Goal: Task Accomplishment & Management: Use online tool/utility

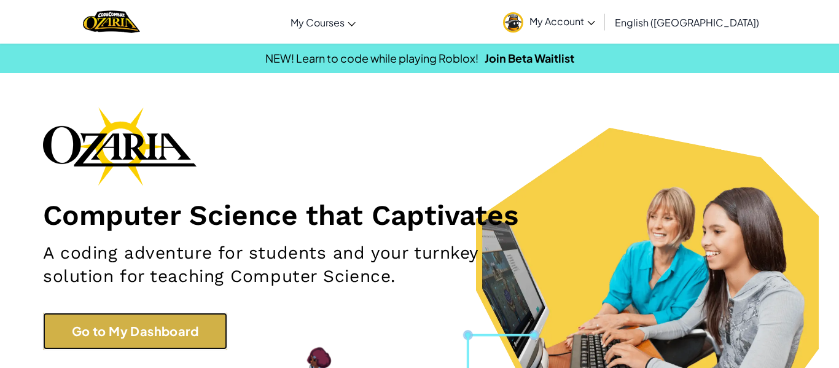
click at [144, 331] on link "Go to My Dashboard" at bounding box center [135, 331] width 184 height 37
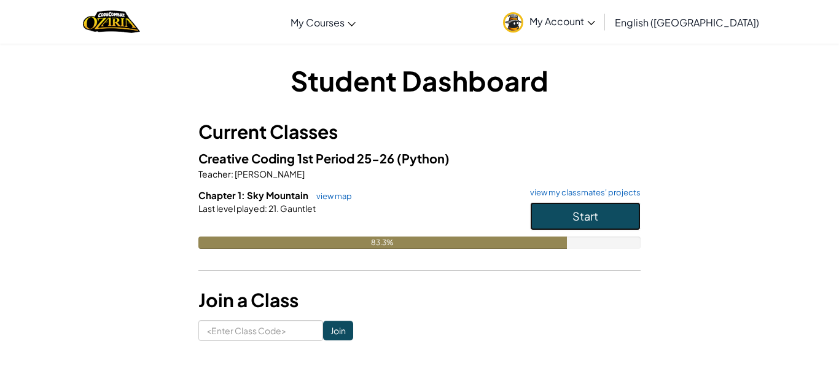
click at [600, 224] on button "Start" at bounding box center [585, 216] width 111 height 28
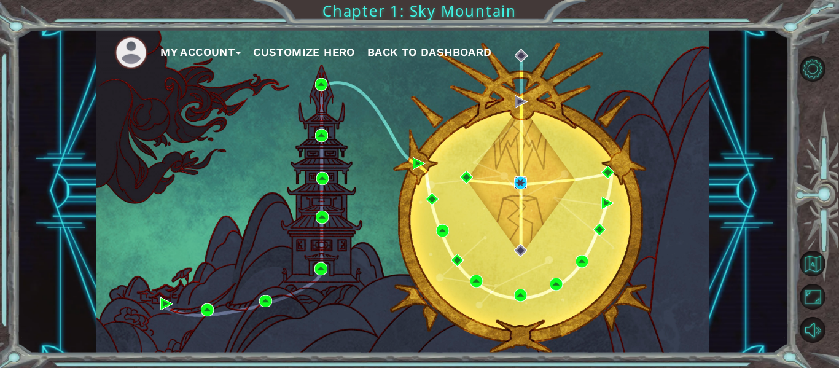
click at [517, 179] on img at bounding box center [520, 182] width 13 height 13
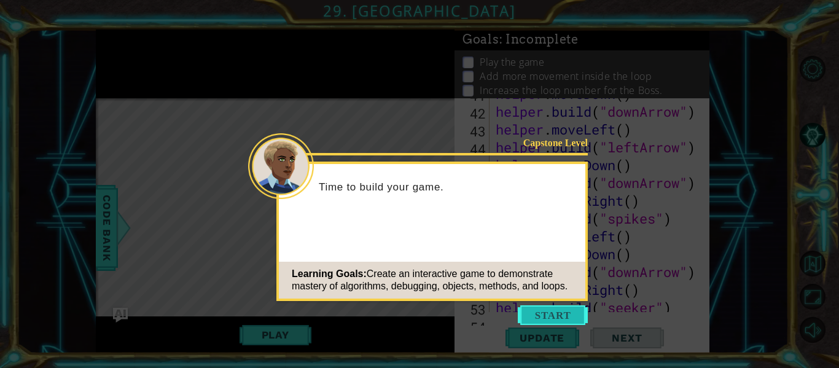
click at [543, 312] on button "Start" at bounding box center [553, 315] width 70 height 20
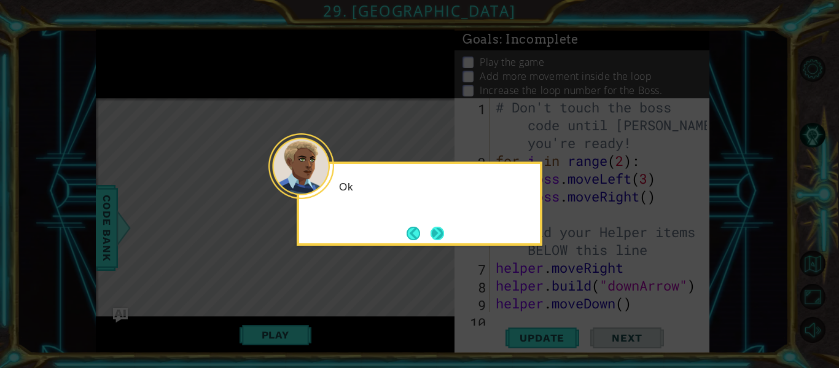
click at [444, 239] on button "Next" at bounding box center [438, 234] width 14 height 14
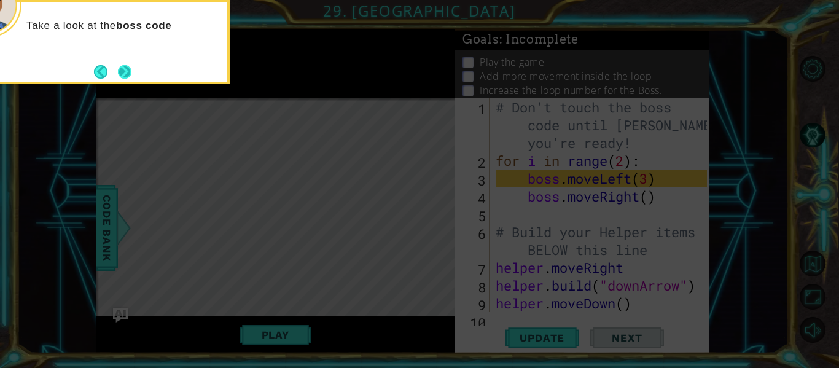
click at [120, 73] on button "Next" at bounding box center [125, 72] width 14 height 14
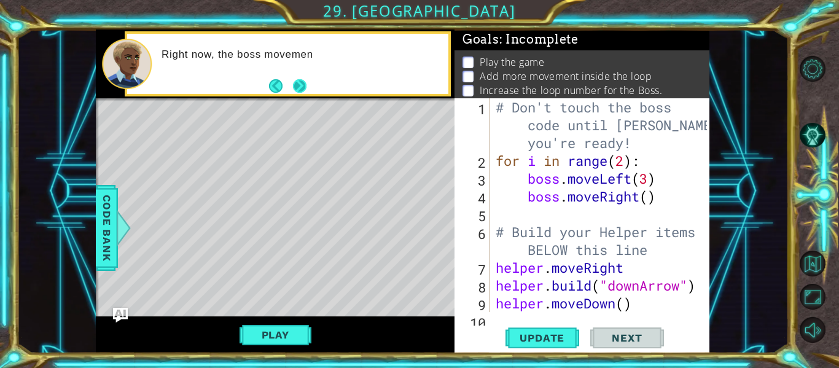
click at [300, 85] on button "Next" at bounding box center [300, 86] width 14 height 14
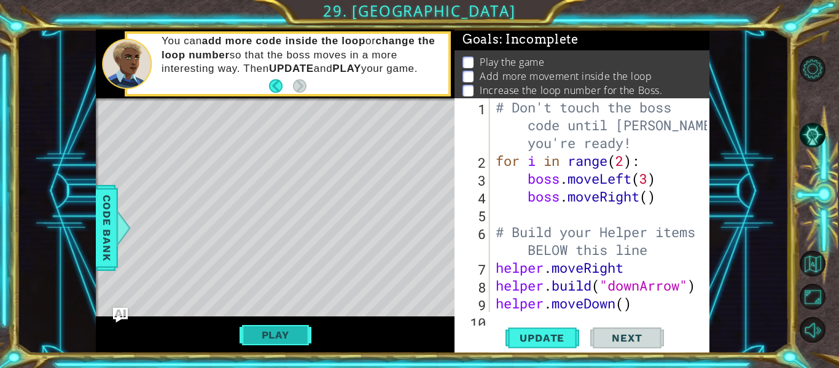
click at [263, 332] on button "Play" at bounding box center [276, 334] width 72 height 23
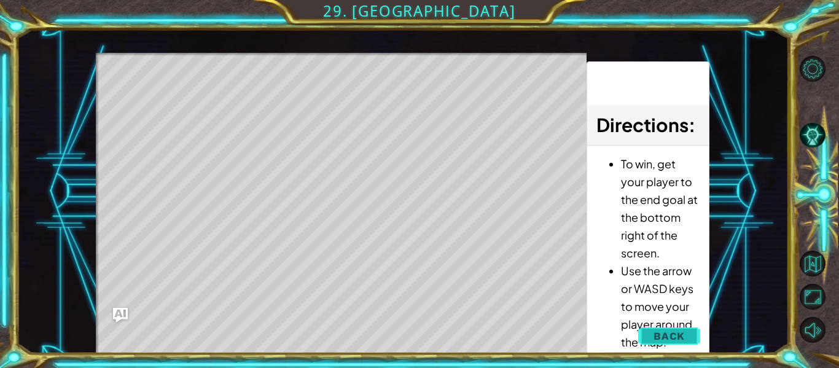
click at [667, 332] on span "Back" at bounding box center [669, 336] width 31 height 12
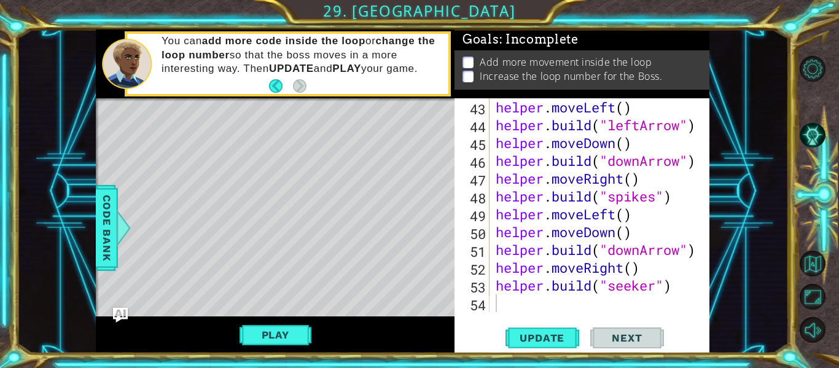
scroll to position [802, 0]
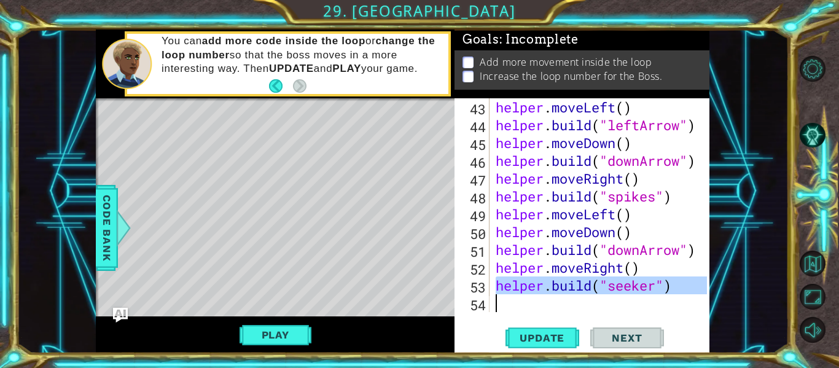
drag, startPoint x: 496, startPoint y: 286, endPoint x: 734, endPoint y: 299, distance: 237.5
click at [734, 299] on div "1 ההההההההההההההההההההההההההההההההההההההההההההההההההההההההההההההההההההההההההההה…" at bounding box center [403, 191] width 772 height 324
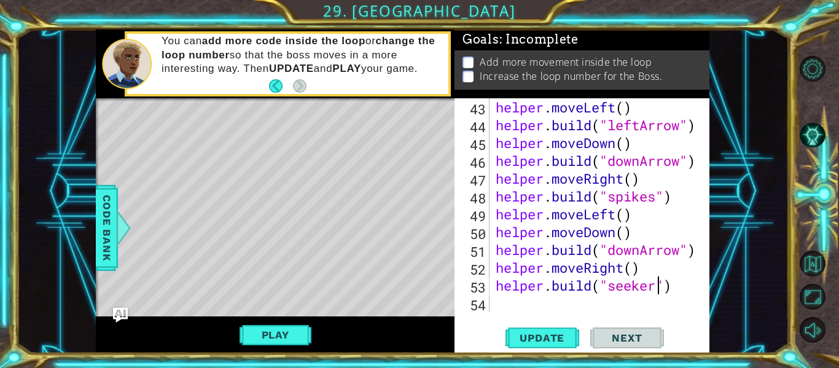
click at [657, 294] on div "helper . moveLeft ( ) helper . build ( "leftArrow" ) helper . moveDown ( ) help…" at bounding box center [603, 222] width 220 height 249
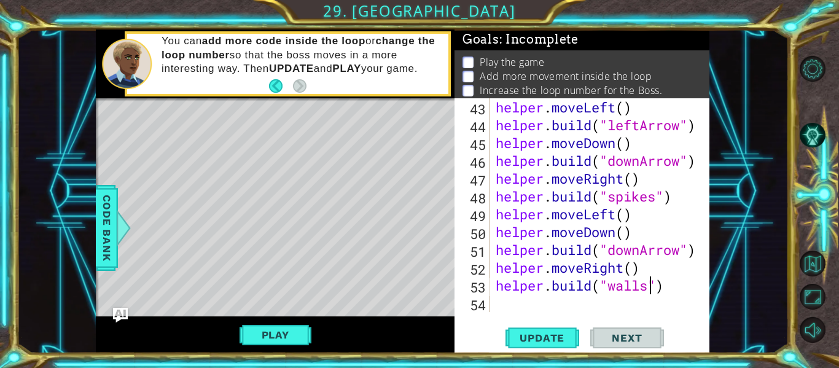
scroll to position [0, 7]
type textarea "[DOMAIN_NAME]("wall")"
click at [541, 337] on span "Update" at bounding box center [542, 338] width 69 height 12
